Goal: Find contact information: Find contact information

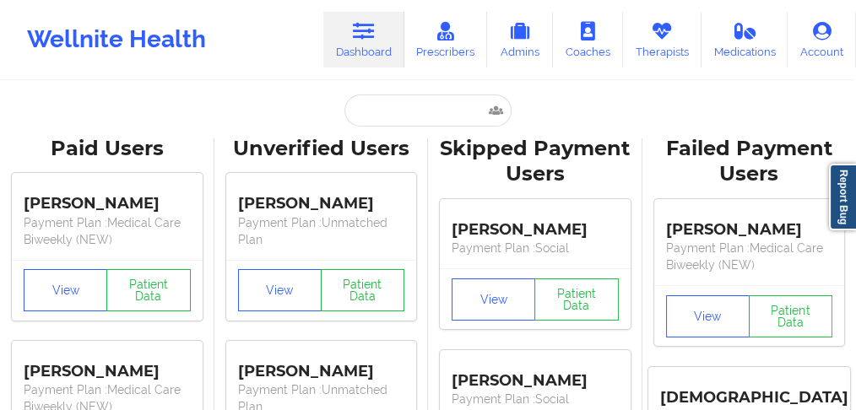
type input "[PERSON_NAME]"
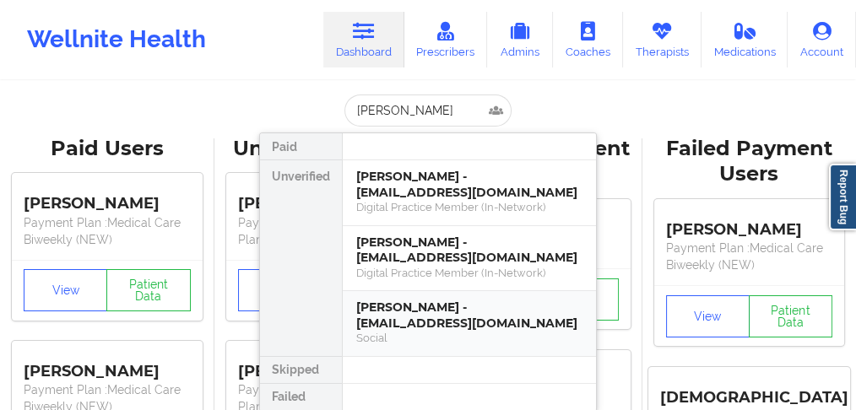
click at [399, 318] on div "[PERSON_NAME] - [EMAIL_ADDRESS][DOMAIN_NAME]" at bounding box center [469, 315] width 226 height 31
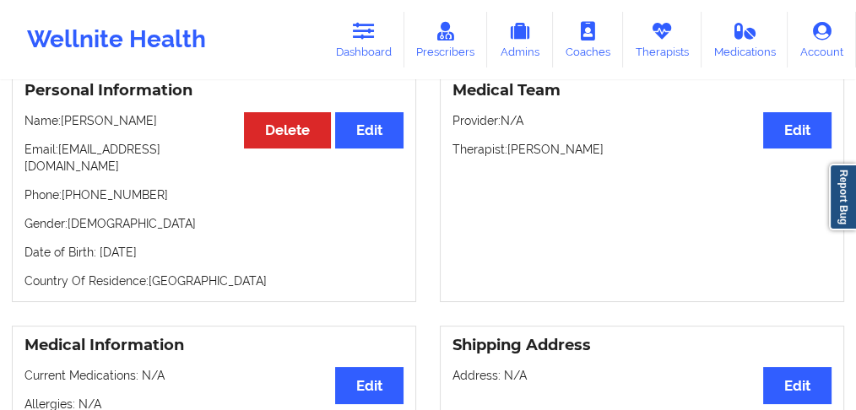
scroll to position [169, 0]
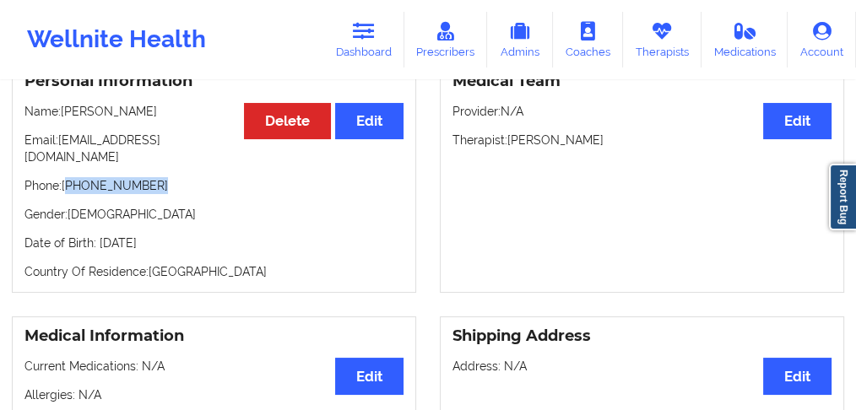
drag, startPoint x: 156, startPoint y: 172, endPoint x: 69, endPoint y: 169, distance: 87.0
click at [69, 177] on p "Phone: [PHONE_NUMBER]" at bounding box center [213, 185] width 379 height 17
copy p "[PHONE_NUMBER]"
click at [154, 177] on p "Phone: [PHONE_NUMBER]" at bounding box center [213, 185] width 379 height 17
drag, startPoint x: 155, startPoint y: 174, endPoint x: 68, endPoint y: 171, distance: 86.2
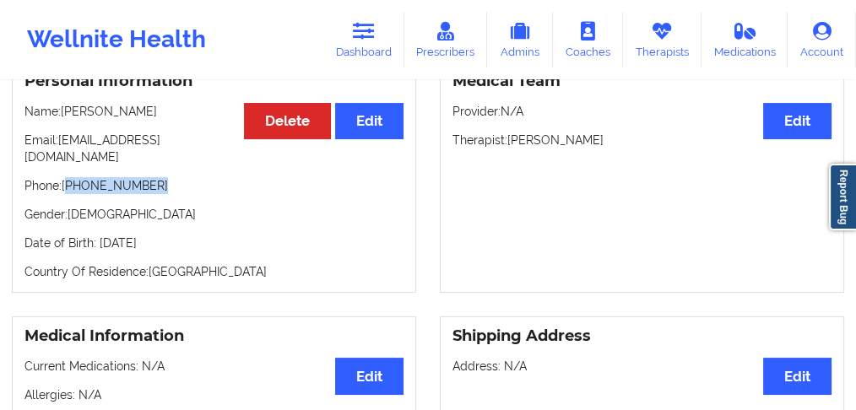
click at [68, 177] on p "Phone: [PHONE_NUMBER]" at bounding box center [213, 185] width 379 height 17
copy p "[PHONE_NUMBER]"
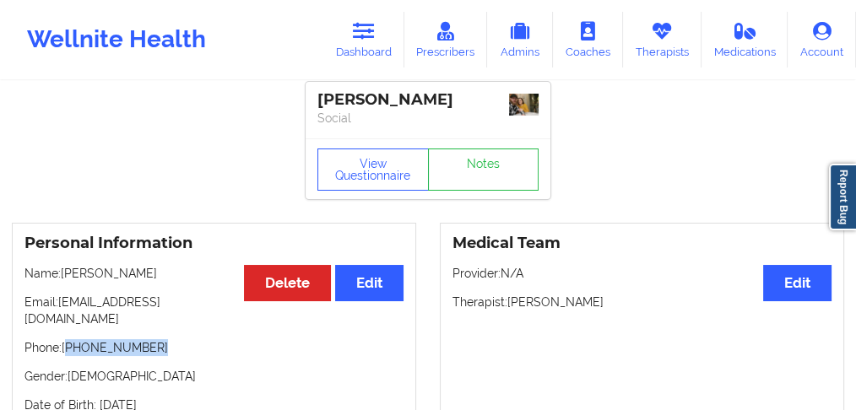
scroll to position [0, 0]
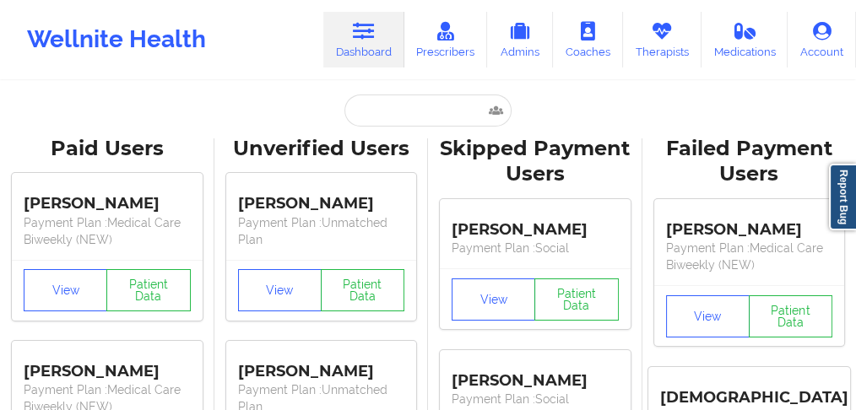
click at [370, 47] on link "Dashboard" at bounding box center [363, 40] width 81 height 56
click at [376, 109] on input "text" at bounding box center [427, 111] width 167 height 32
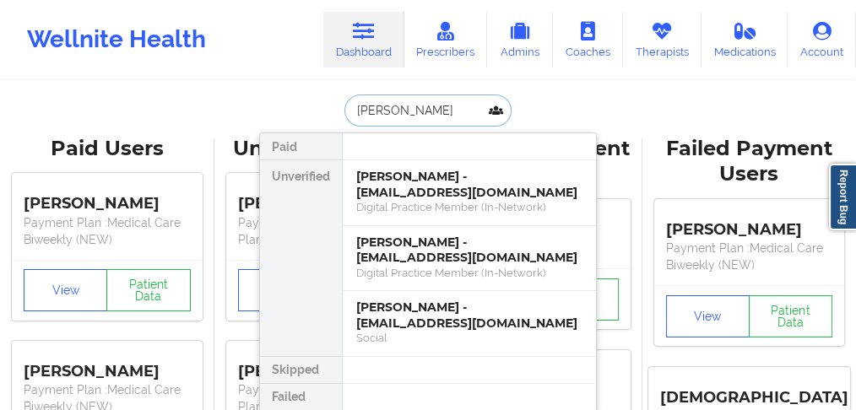
type input "Hunter"
click at [386, 196] on div "[PERSON_NAME] - [EMAIL_ADDRESS][DOMAIN_NAME]" at bounding box center [469, 184] width 226 height 31
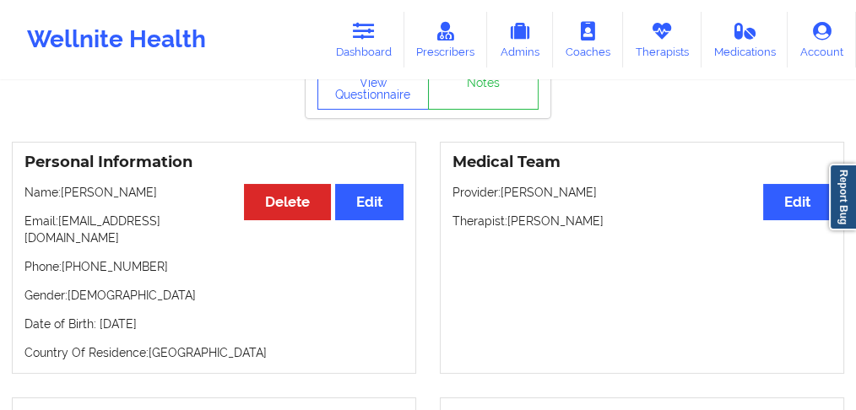
scroll to position [112, 0]
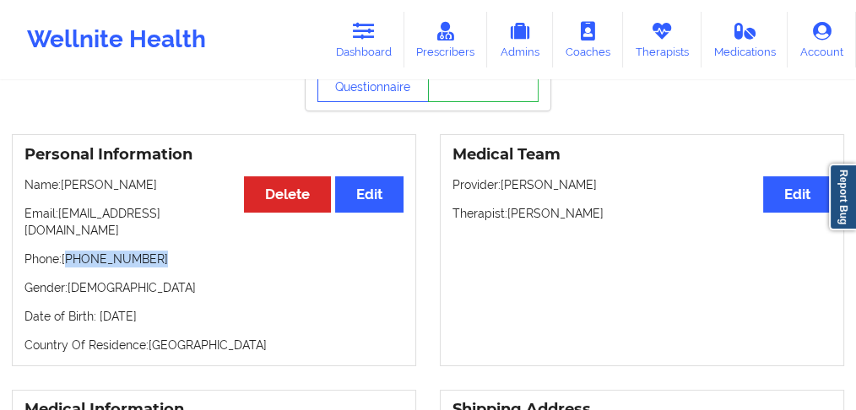
drag, startPoint x: 130, startPoint y: 241, endPoint x: 70, endPoint y: 244, distance: 60.0
click at [70, 251] on p "Phone: [PHONE_NUMBER]" at bounding box center [213, 259] width 379 height 17
copy p "[PHONE_NUMBER]"
drag, startPoint x: 183, startPoint y: 304, endPoint x: 14, endPoint y: 183, distance: 208.3
click at [14, 183] on div "Personal Information Edit Delete Name: [PERSON_NAME] Email: [EMAIL_ADDRESS][DOM…" at bounding box center [214, 250] width 404 height 232
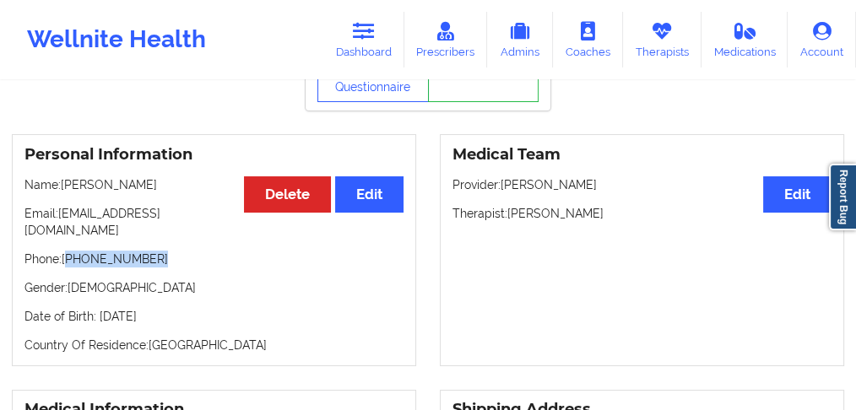
copy div "Name: [PERSON_NAME] Email: [EMAIL_ADDRESS][DOMAIN_NAME] Phone: [PHONE_NUMBER] G…"
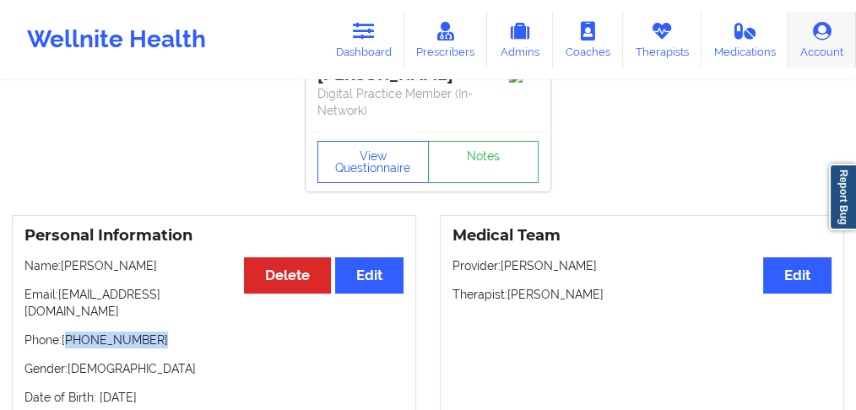
scroll to position [0, 0]
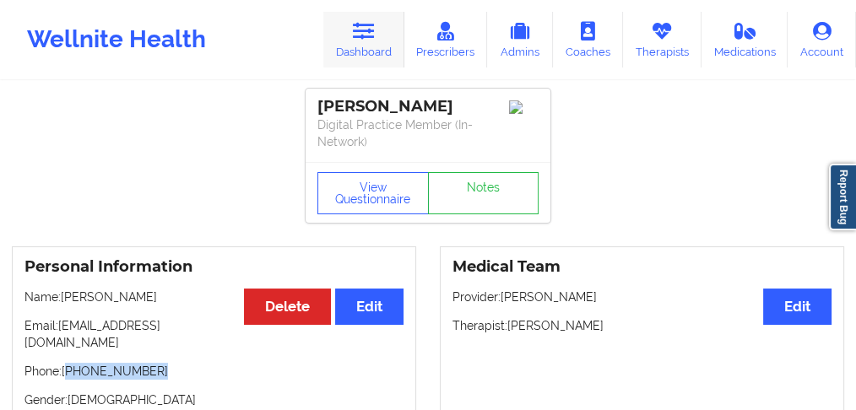
click at [376, 46] on link "Dashboard" at bounding box center [363, 40] width 81 height 56
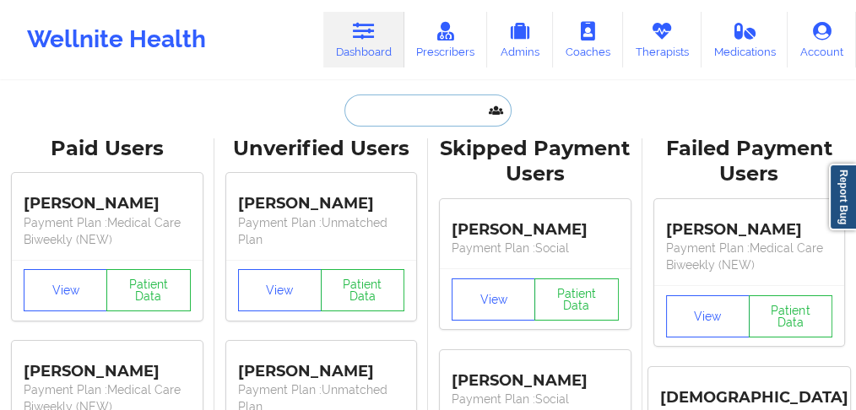
click at [377, 106] on input "text" at bounding box center [427, 111] width 167 height 32
paste input "[PERSON_NAME] [PERSON_NAME]"
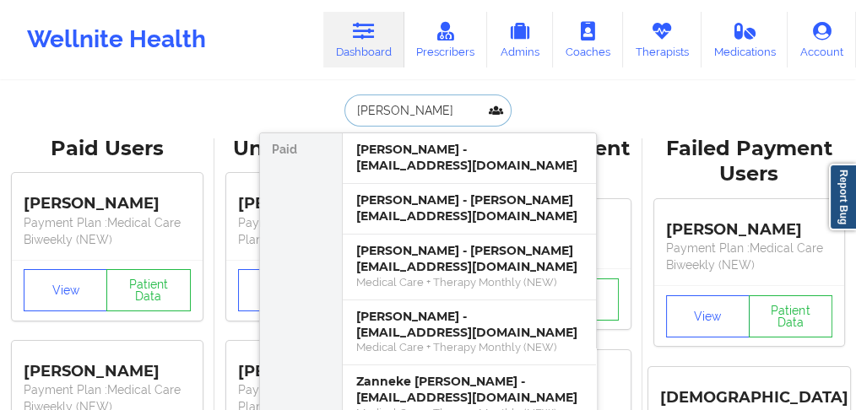
type input "[PERSON_NAME]"
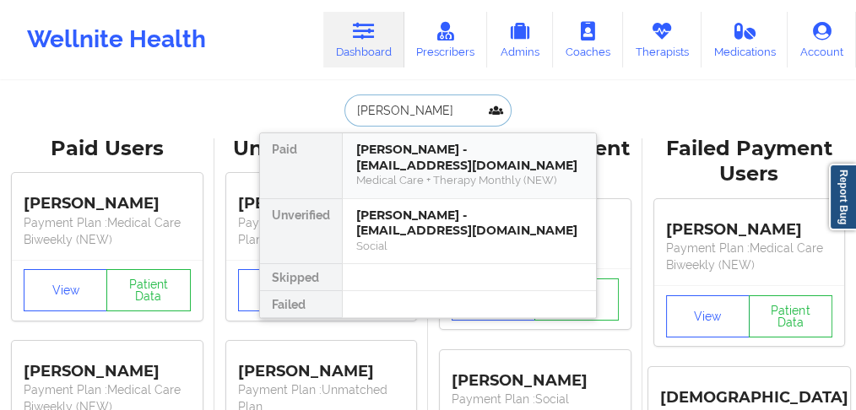
click at [434, 159] on div "[PERSON_NAME] - [EMAIL_ADDRESS][DOMAIN_NAME]" at bounding box center [469, 157] width 226 height 31
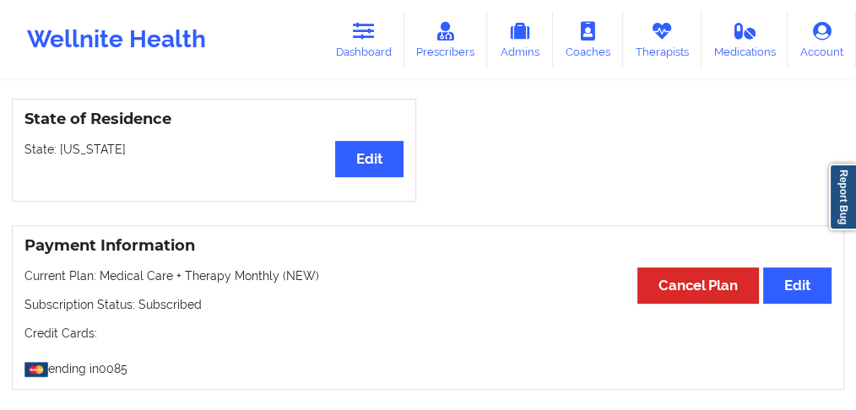
scroll to position [675, 0]
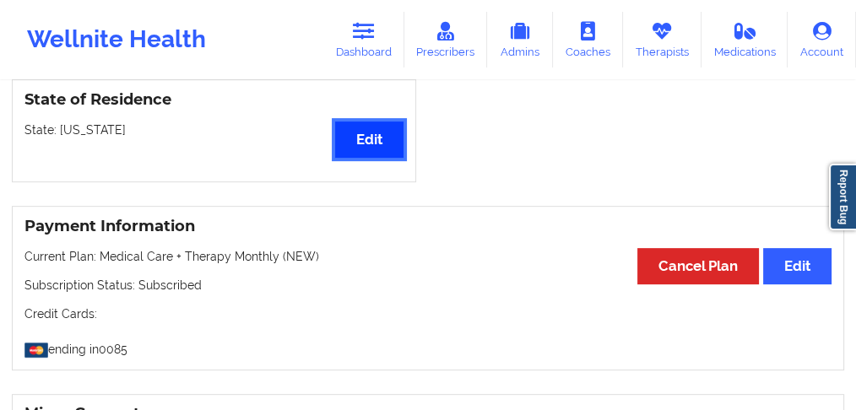
click at [385, 122] on button "Edit" at bounding box center [369, 140] width 68 height 36
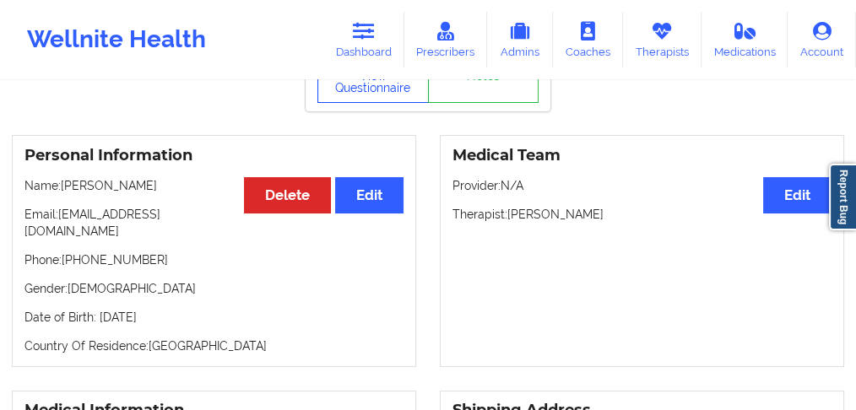
scroll to position [0, 0]
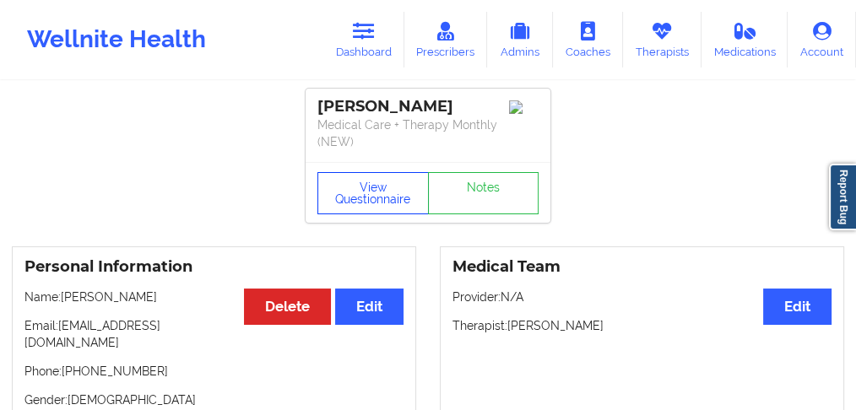
click at [373, 184] on button "View Questionnaire" at bounding box center [372, 193] width 111 height 42
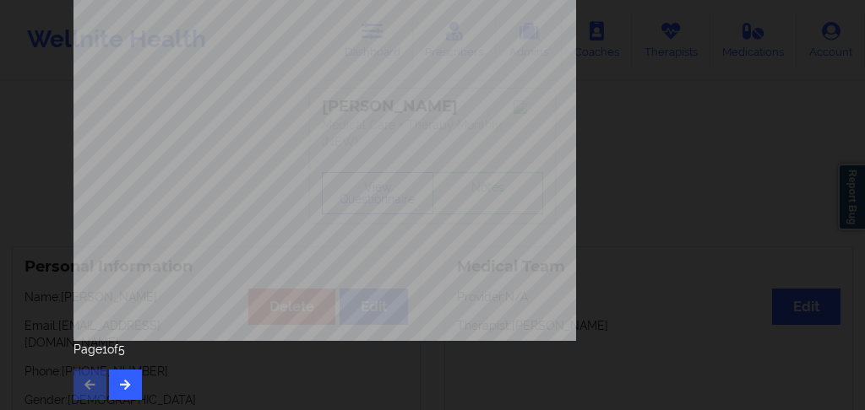
scroll to position [394, 0]
click at [122, 386] on icon "button" at bounding box center [125, 383] width 14 height 10
click at [126, 378] on icon "button" at bounding box center [125, 383] width 14 height 10
click at [118, 383] on icon "button" at bounding box center [125, 383] width 14 height 10
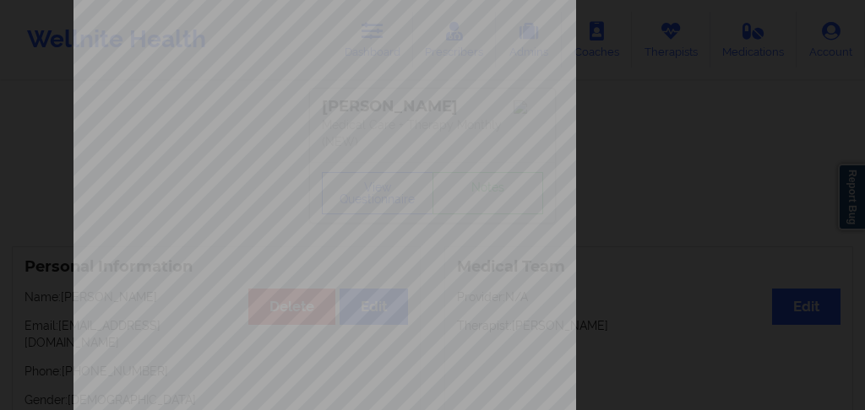
scroll to position [393, 0]
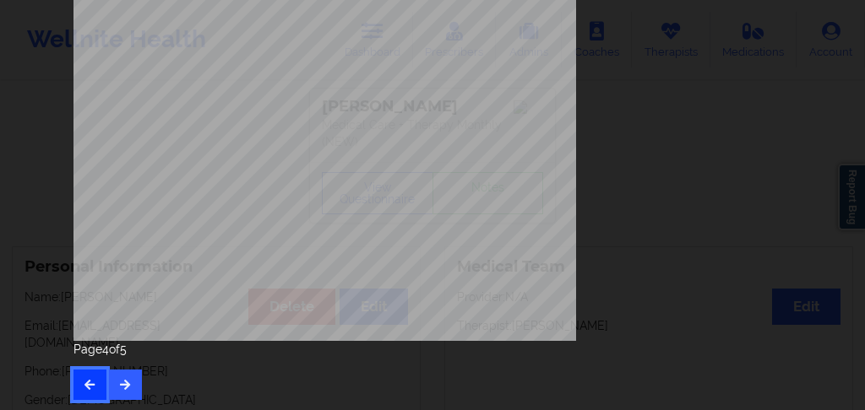
click at [86, 381] on icon "button" at bounding box center [90, 384] width 14 height 10
click at [120, 382] on icon "button" at bounding box center [125, 384] width 14 height 10
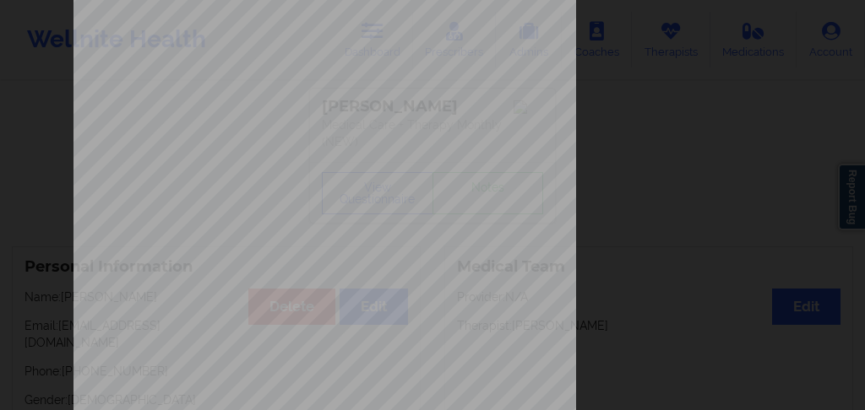
scroll to position [169, 0]
click at [752, 197] on div "Insurance company type details by patient commercial Insurance Member ID for pa…" at bounding box center [432, 210] width 718 height 711
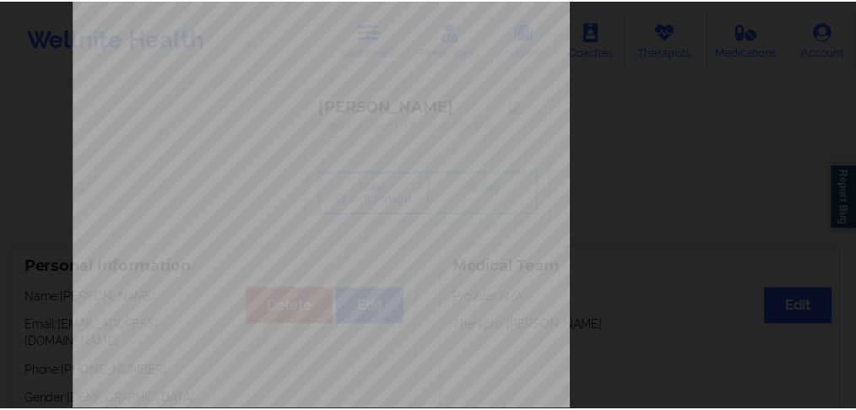
scroll to position [0, 0]
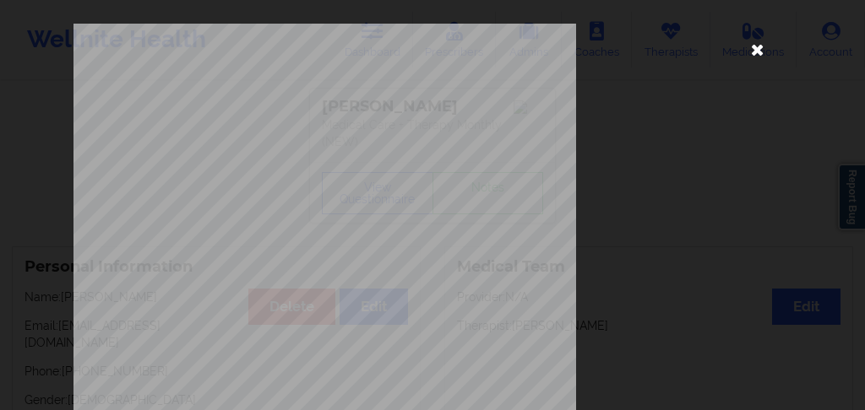
click at [751, 49] on icon at bounding box center [757, 48] width 27 height 27
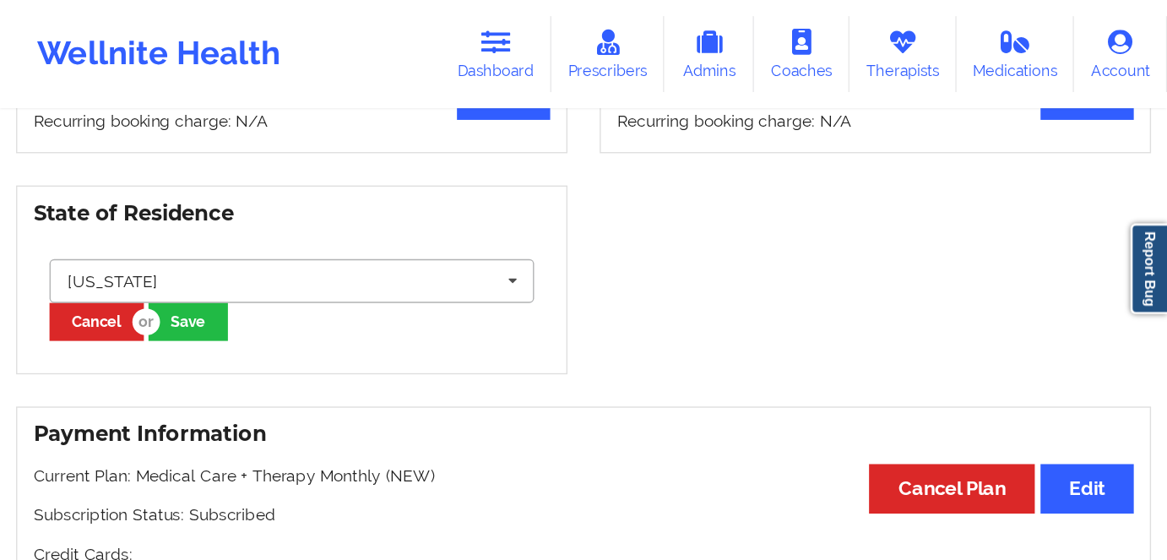
scroll to position [619, 0]
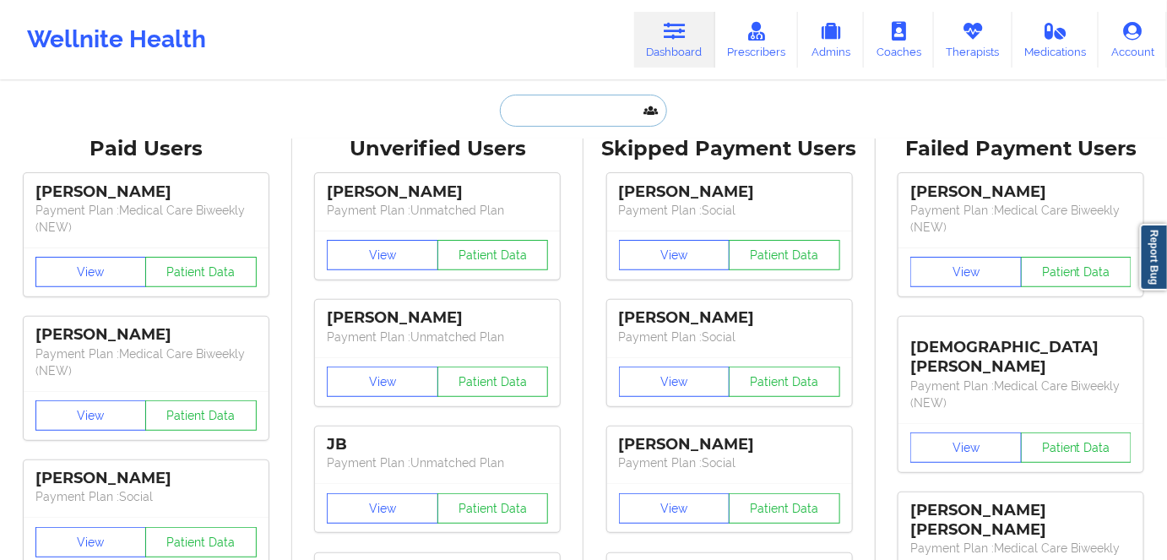
click at [616, 117] on input "text" at bounding box center [583, 111] width 167 height 32
paste input "[PERSON_NAME]"
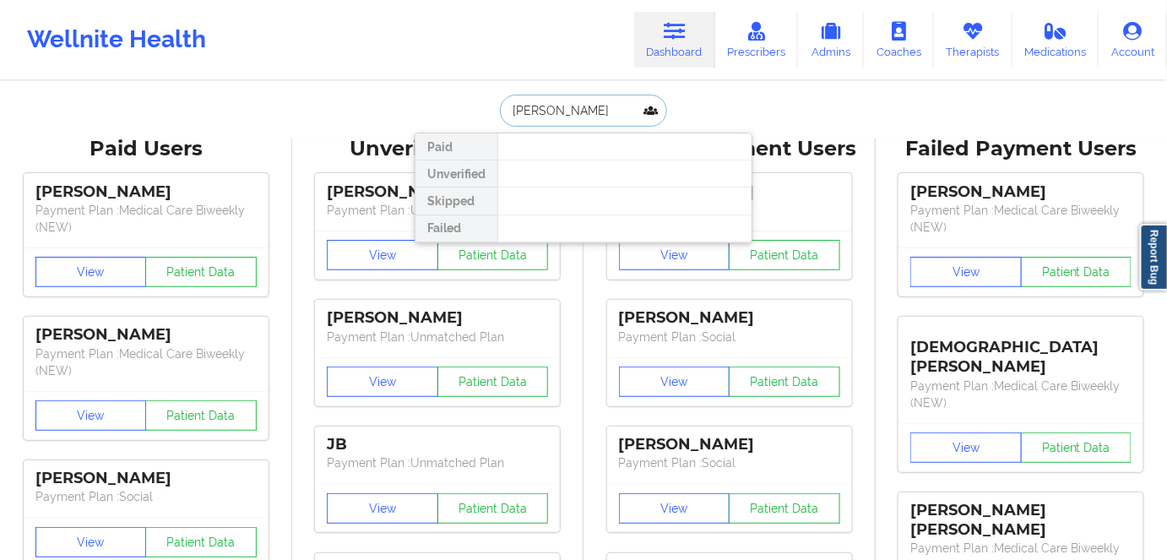
click at [578, 108] on input "[PERSON_NAME]" at bounding box center [583, 111] width 167 height 32
type input "[PERSON_NAME]"
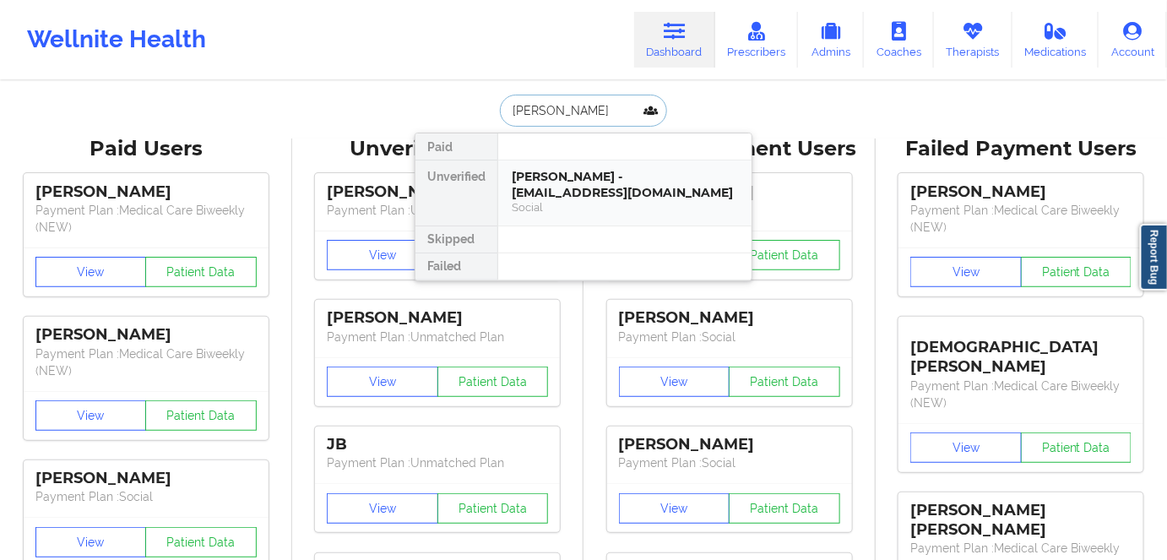
click at [555, 177] on div "[PERSON_NAME] - [EMAIL_ADDRESS][DOMAIN_NAME]" at bounding box center [625, 184] width 226 height 31
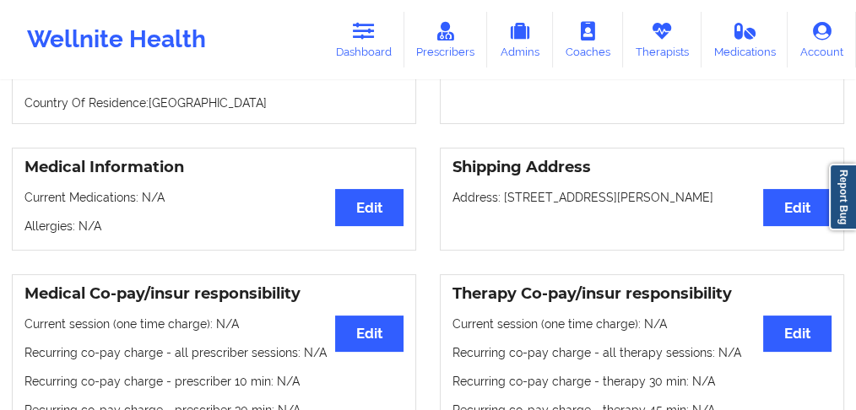
scroll to position [225, 0]
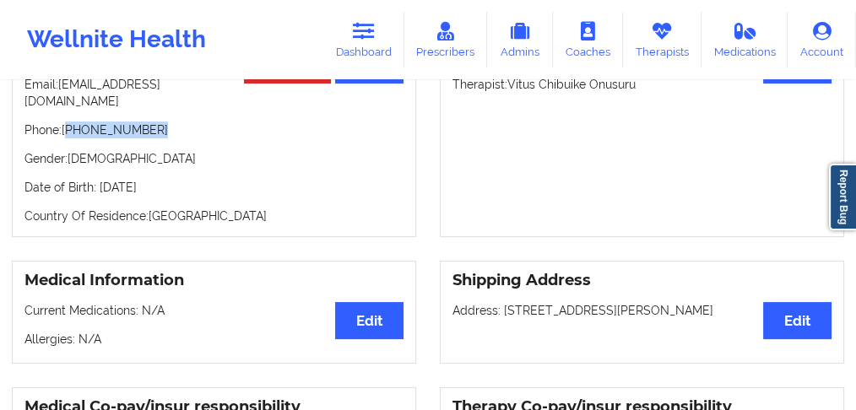
drag, startPoint x: 159, startPoint y: 117, endPoint x: 70, endPoint y: 117, distance: 88.6
click at [70, 122] on p "Phone: [PHONE_NUMBER]" at bounding box center [213, 130] width 379 height 17
copy p "[PHONE_NUMBER]"
drag, startPoint x: 352, startPoint y: 47, endPoint x: 362, endPoint y: 75, distance: 29.6
click at [352, 47] on link "Dashboard" at bounding box center [363, 40] width 81 height 56
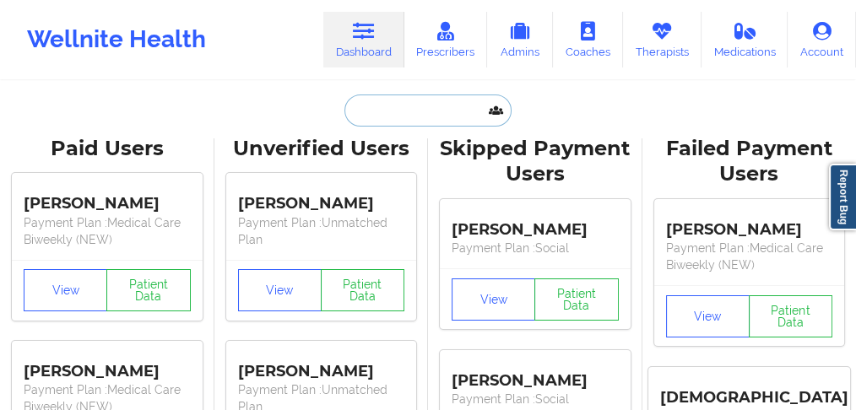
click at [372, 121] on input "text" at bounding box center [427, 111] width 167 height 32
paste input "[PERSON_NAME]"
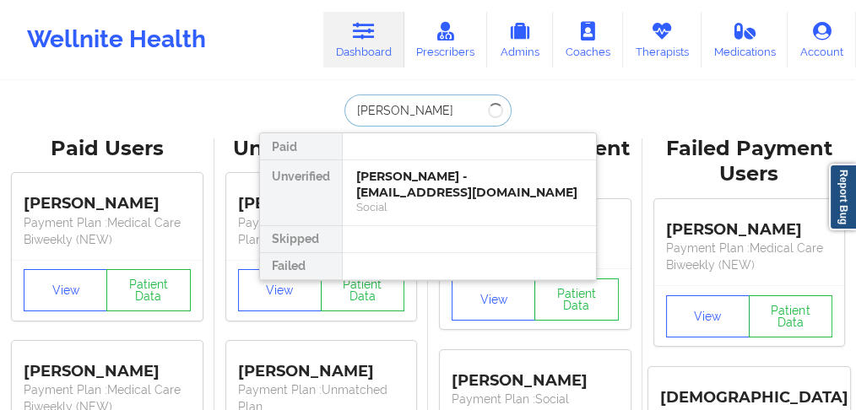
type input "[PERSON_NAME]"
drag, startPoint x: 409, startPoint y: 108, endPoint x: 530, endPoint y: 107, distance: 121.6
click at [530, 107] on div "[PERSON_NAME] Paid Unverified Yamayra [PERSON_NAME] - [EMAIL_ADDRESS][DOMAIN_NA…" at bounding box center [428, 111] width 338 height 32
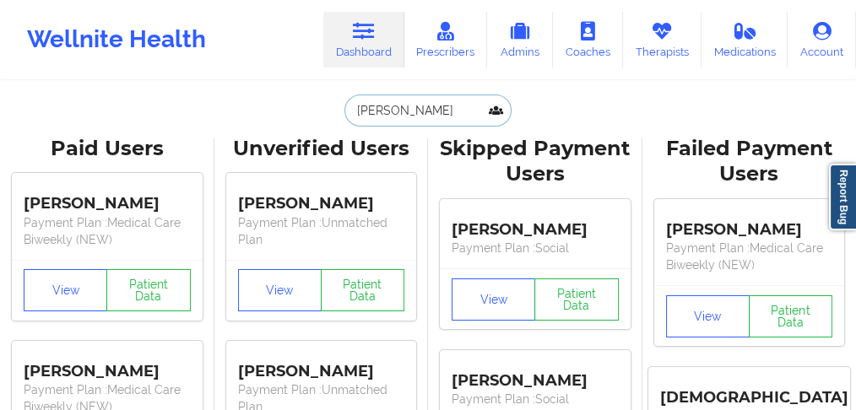
click at [400, 108] on input "[PERSON_NAME]" at bounding box center [427, 111] width 167 height 32
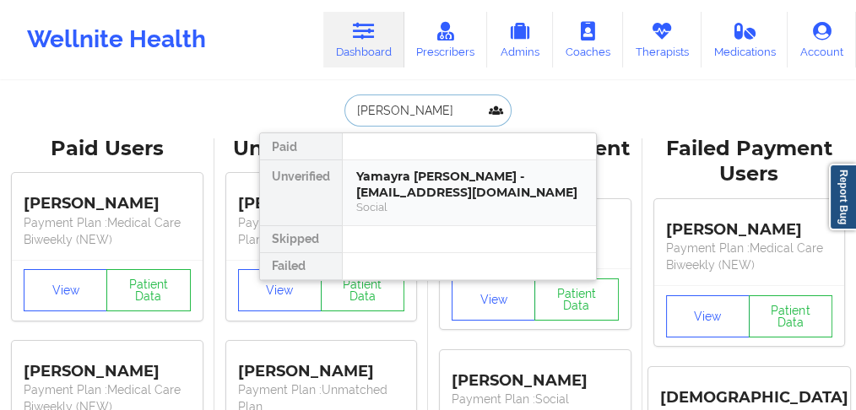
click at [397, 181] on div "Yamayra [PERSON_NAME] - [EMAIL_ADDRESS][DOMAIN_NAME]" at bounding box center [469, 184] width 226 height 31
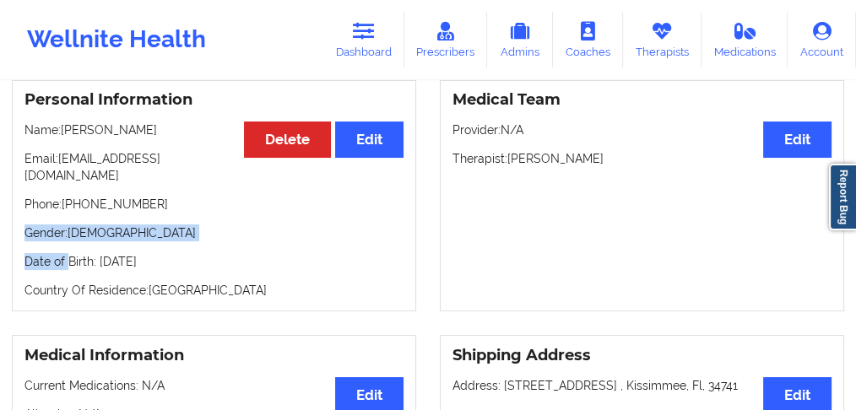
scroll to position [169, 0]
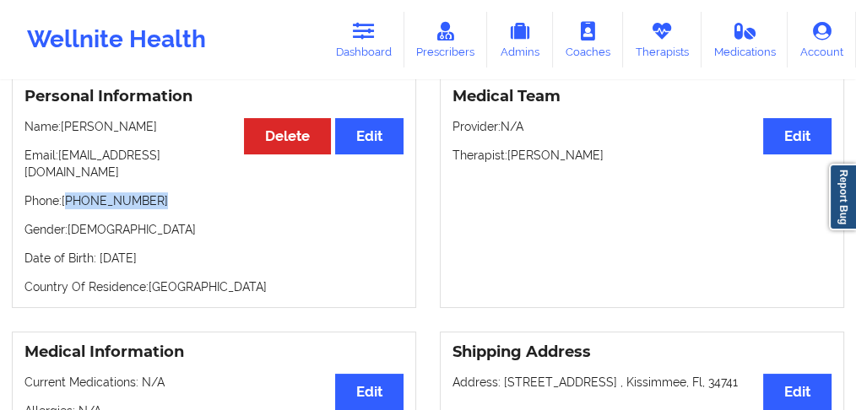
drag, startPoint x: 153, startPoint y: 250, endPoint x: 70, endPoint y: 188, distance: 103.2
click at [70, 192] on p "Phone: [PHONE_NUMBER]" at bounding box center [213, 200] width 379 height 17
copy p "[PHONE_NUMBER]"
click at [171, 198] on div "Personal Information Edit Delete Name: [PERSON_NAME] Email: [EMAIL_ADDRESS][DOM…" at bounding box center [214, 193] width 404 height 232
drag, startPoint x: 161, startPoint y: 189, endPoint x: 70, endPoint y: 186, distance: 91.2
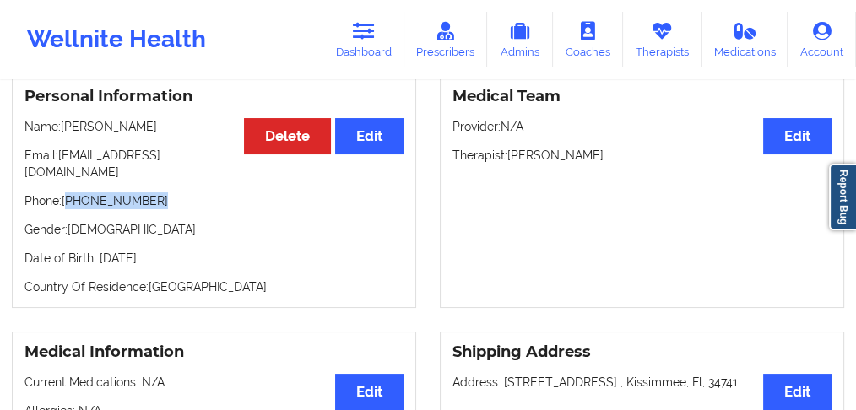
click at [70, 192] on p "Phone: [PHONE_NUMBER]" at bounding box center [213, 200] width 379 height 17
copy p "[PHONE_NUMBER]"
click at [149, 197] on div "Personal Information Edit Delete Name: [PERSON_NAME] Email: [EMAIL_ADDRESS][DOM…" at bounding box center [214, 193] width 404 height 232
drag, startPoint x: 151, startPoint y: 190, endPoint x: 69, endPoint y: 188, distance: 81.9
click at [69, 192] on p "Phone: [PHONE_NUMBER]" at bounding box center [213, 200] width 379 height 17
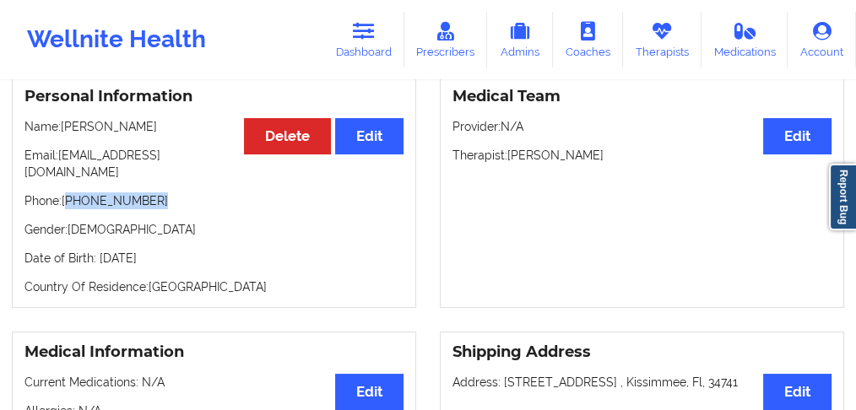
copy p "[PHONE_NUMBER]"
click at [164, 206] on div "Personal Information Edit Delete Name: [PERSON_NAME] Email: [EMAIL_ADDRESS][DOM…" at bounding box center [214, 193] width 404 height 232
drag, startPoint x: 154, startPoint y: 185, endPoint x: 70, endPoint y: 188, distance: 83.7
click at [70, 192] on p "Phone: [PHONE_NUMBER]" at bounding box center [213, 200] width 379 height 17
copy p "[PHONE_NUMBER]"
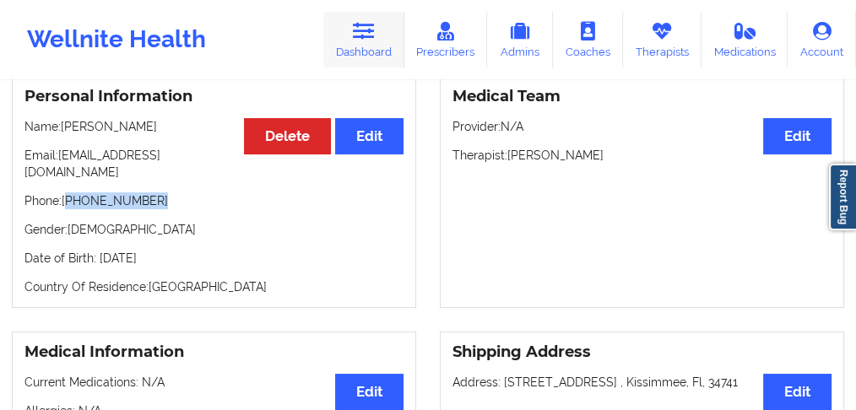
drag, startPoint x: 339, startPoint y: 44, endPoint x: 347, endPoint y: 55, distance: 13.3
click at [340, 46] on link "Dashboard" at bounding box center [363, 40] width 81 height 56
click at [347, 55] on link "Dashboard" at bounding box center [363, 40] width 81 height 56
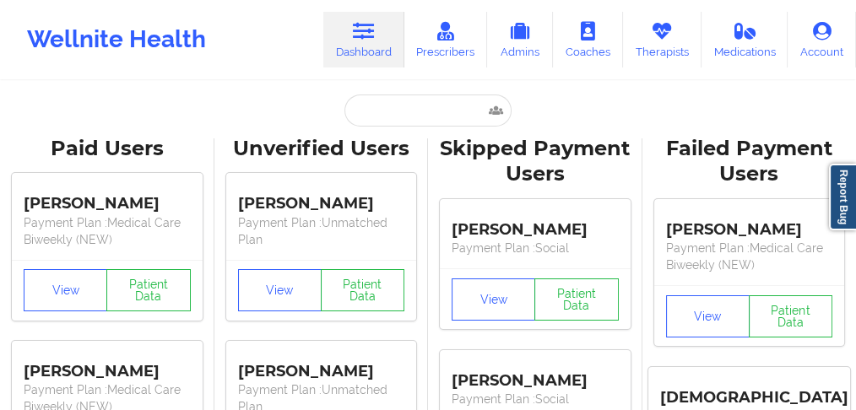
click at [365, 109] on input "text" at bounding box center [427, 111] width 167 height 32
paste input "[PERSON_NAME]"
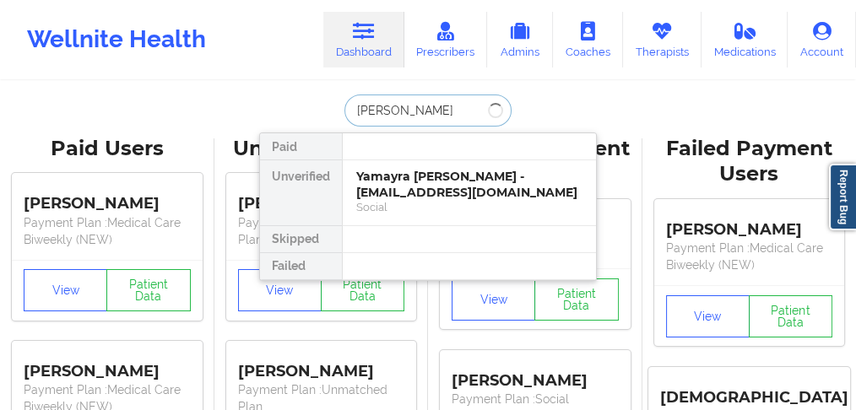
type input "[PERSON_NAME]"
click at [381, 180] on div "[PERSON_NAME] - [EMAIL_ADDRESS][DOMAIN_NAME]" at bounding box center [469, 184] width 226 height 31
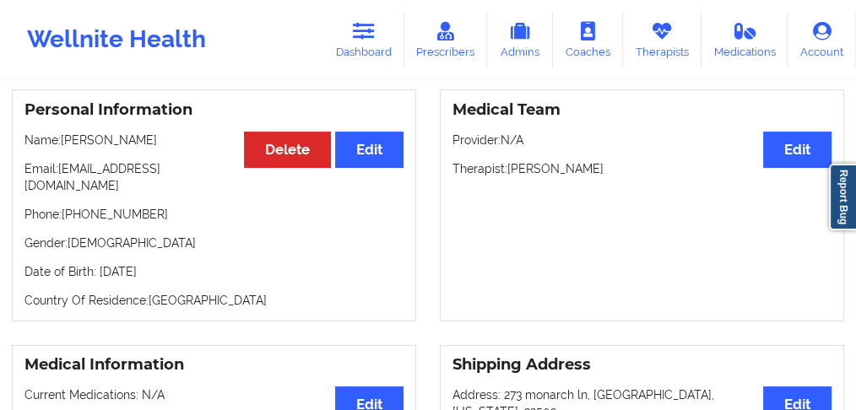
scroll to position [198, 0]
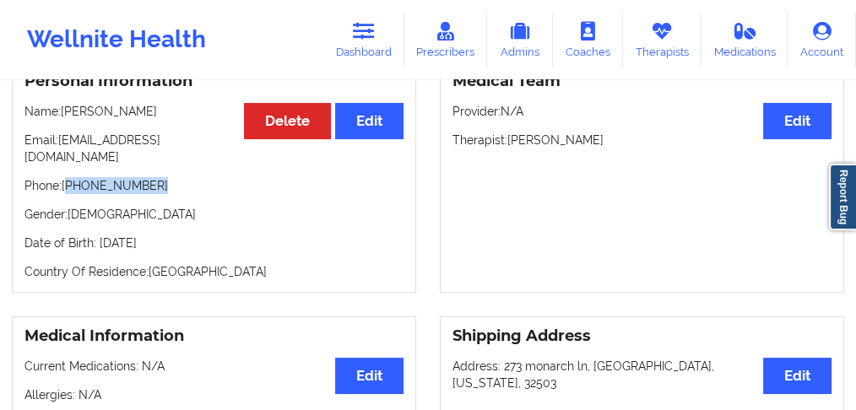
drag, startPoint x: 122, startPoint y: 166, endPoint x: 69, endPoint y: 169, distance: 53.3
click at [69, 177] on p "Phone: [PHONE_NUMBER]" at bounding box center [213, 185] width 379 height 17
copy p "[PHONE_NUMBER]"
drag, startPoint x: 167, startPoint y: 176, endPoint x: 155, endPoint y: 176, distance: 12.7
click at [167, 176] on div "Personal Information Edit Delete Name: [PERSON_NAME] Email: [EMAIL_ADDRESS][DOM…" at bounding box center [214, 177] width 404 height 232
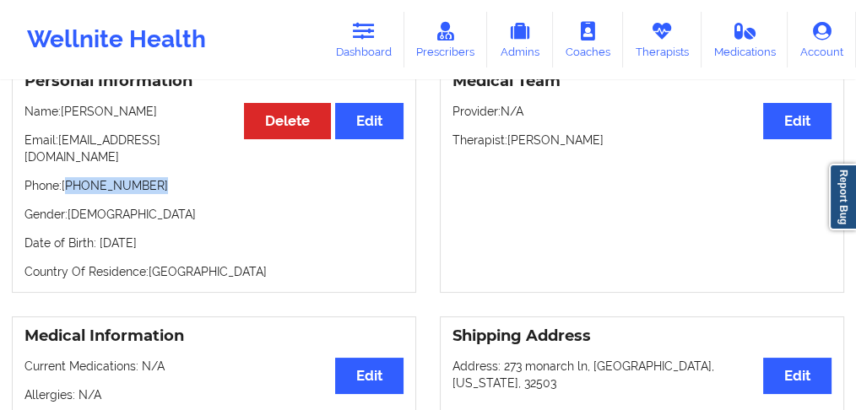
drag, startPoint x: 159, startPoint y: 174, endPoint x: 70, endPoint y: 167, distance: 88.9
click at [70, 177] on p "Phone: [PHONE_NUMBER]" at bounding box center [213, 185] width 379 height 17
drag, startPoint x: 183, startPoint y: 182, endPoint x: 175, endPoint y: 178, distance: 9.4
click at [182, 182] on div "Personal Information Edit Delete Name: [PERSON_NAME] Email: [EMAIL_ADDRESS][DOM…" at bounding box center [214, 177] width 404 height 232
drag, startPoint x: 166, startPoint y: 172, endPoint x: 68, endPoint y: 168, distance: 98.0
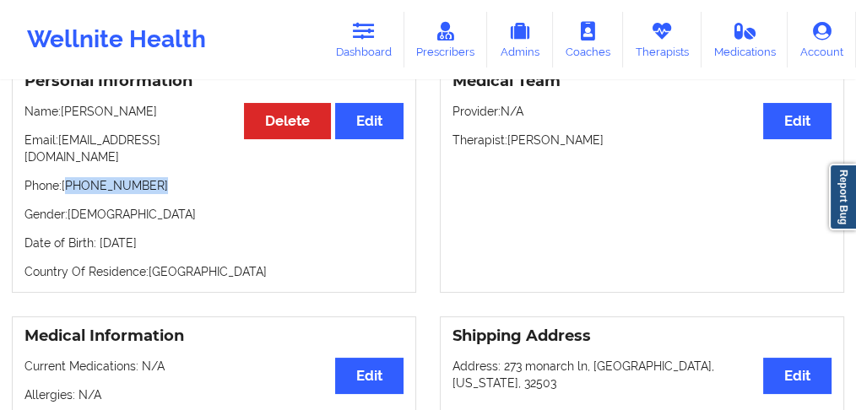
click at [68, 177] on p "Phone: [PHONE_NUMBER]" at bounding box center [213, 185] width 379 height 17
